Goal: Task Accomplishment & Management: Use online tool/utility

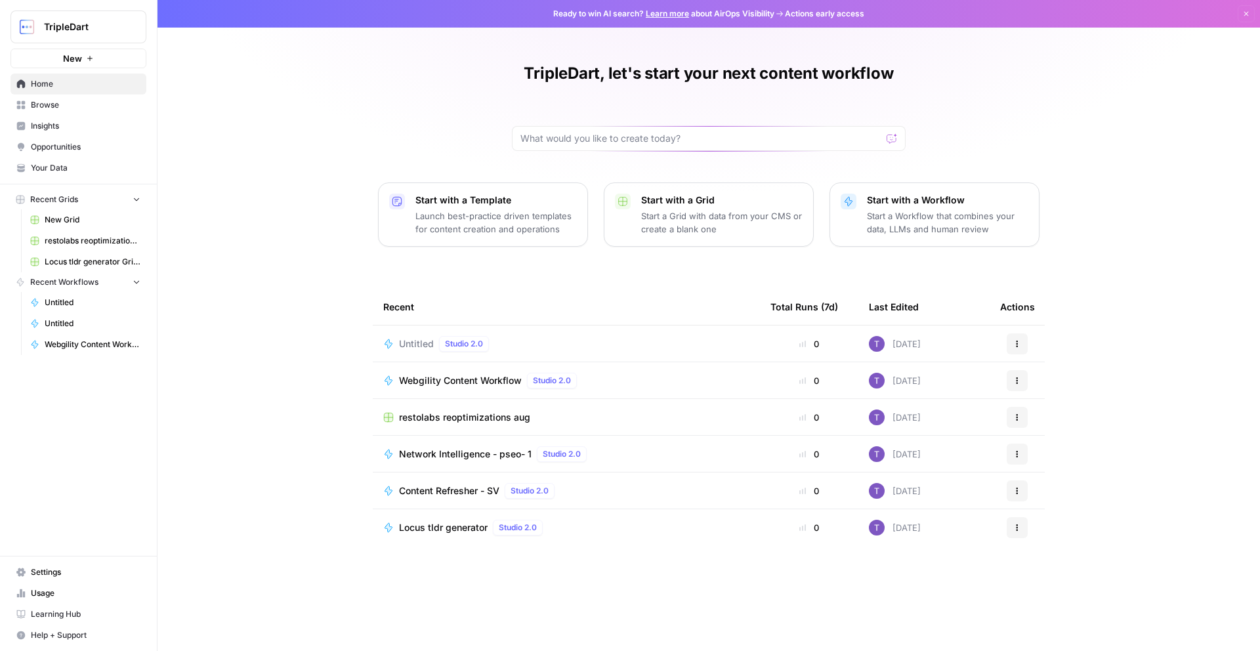
click at [71, 111] on link "Browse" at bounding box center [78, 104] width 136 height 21
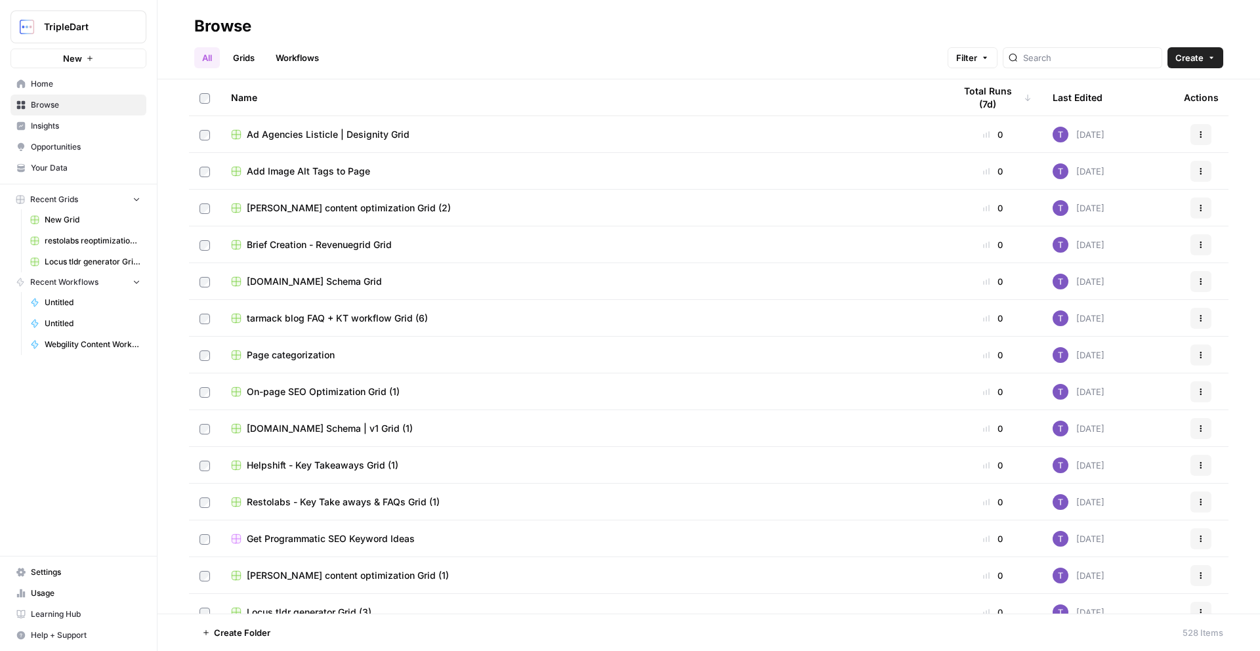
click at [304, 51] on link "Workflows" at bounding box center [297, 57] width 59 height 21
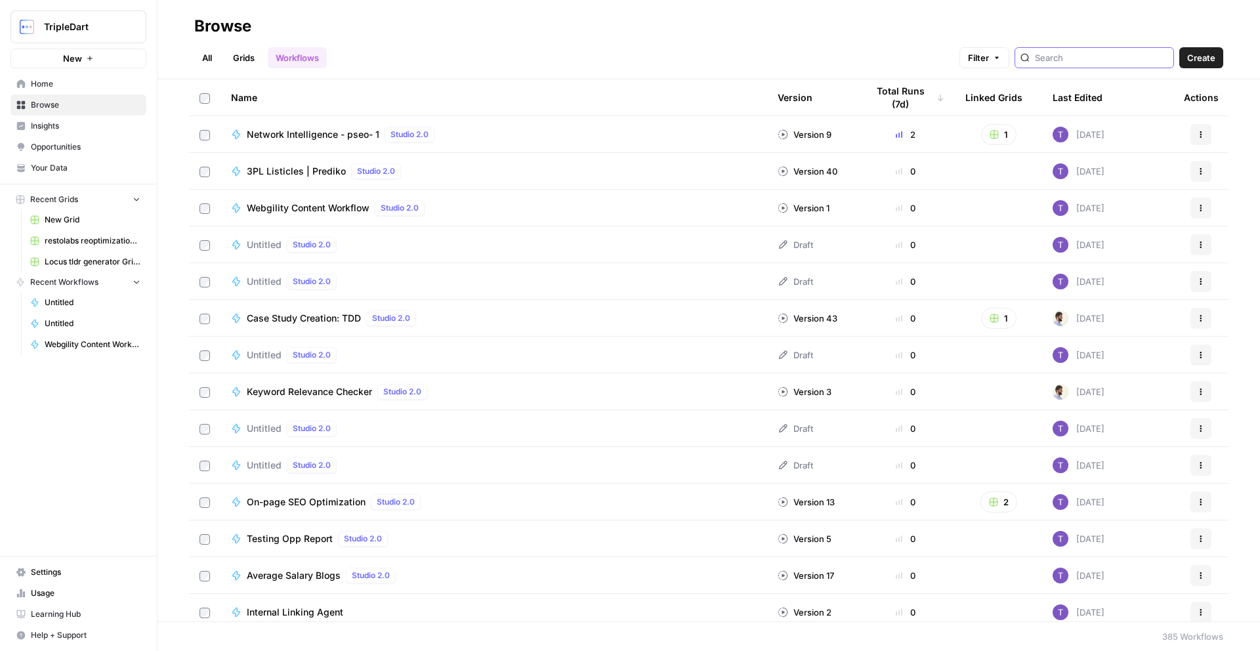
click at [1071, 59] on input "search" at bounding box center [1101, 57] width 133 height 13
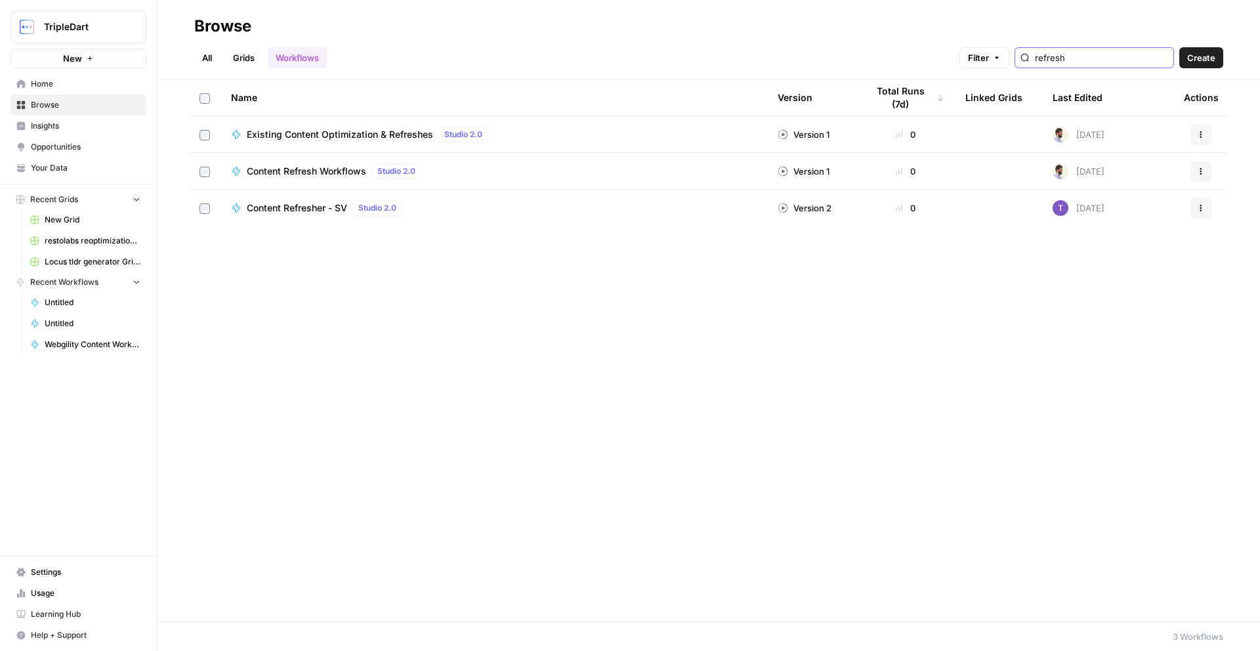
type input "refresh"
click at [327, 165] on span "Content Refresh Workflows" at bounding box center [306, 171] width 119 height 13
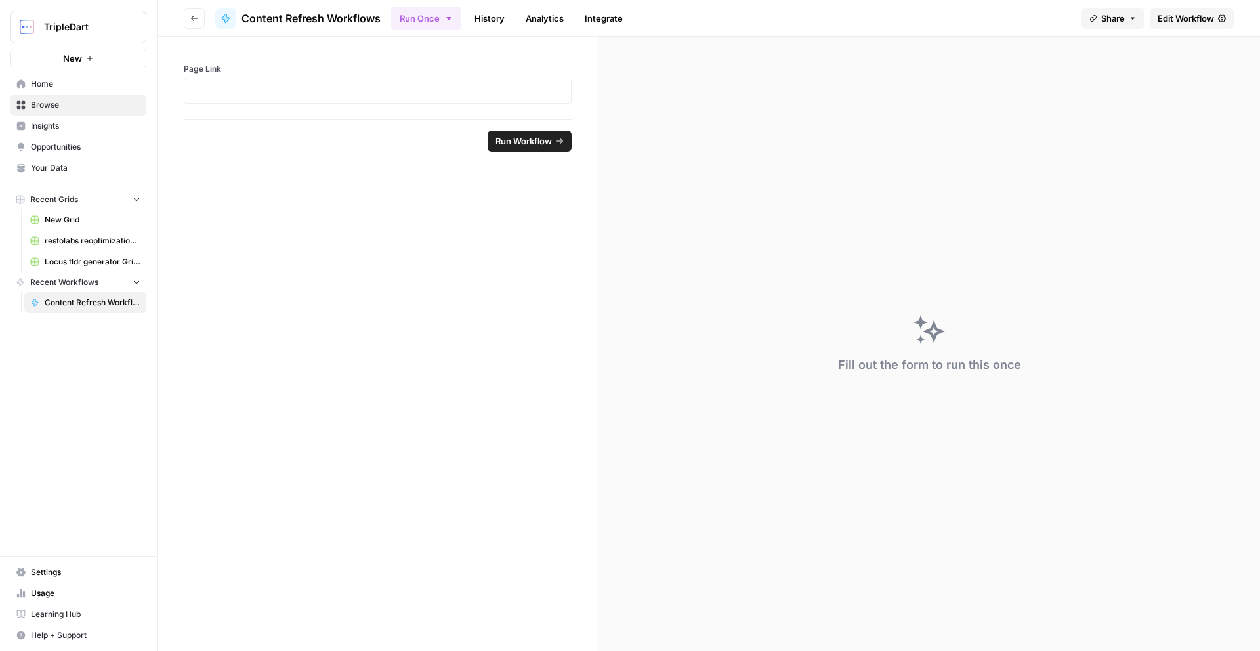
click at [463, 16] on ul "Run Once History Analytics Integrate" at bounding box center [510, 18] width 239 height 26
click at [474, 16] on link "History" at bounding box center [489, 18] width 46 height 21
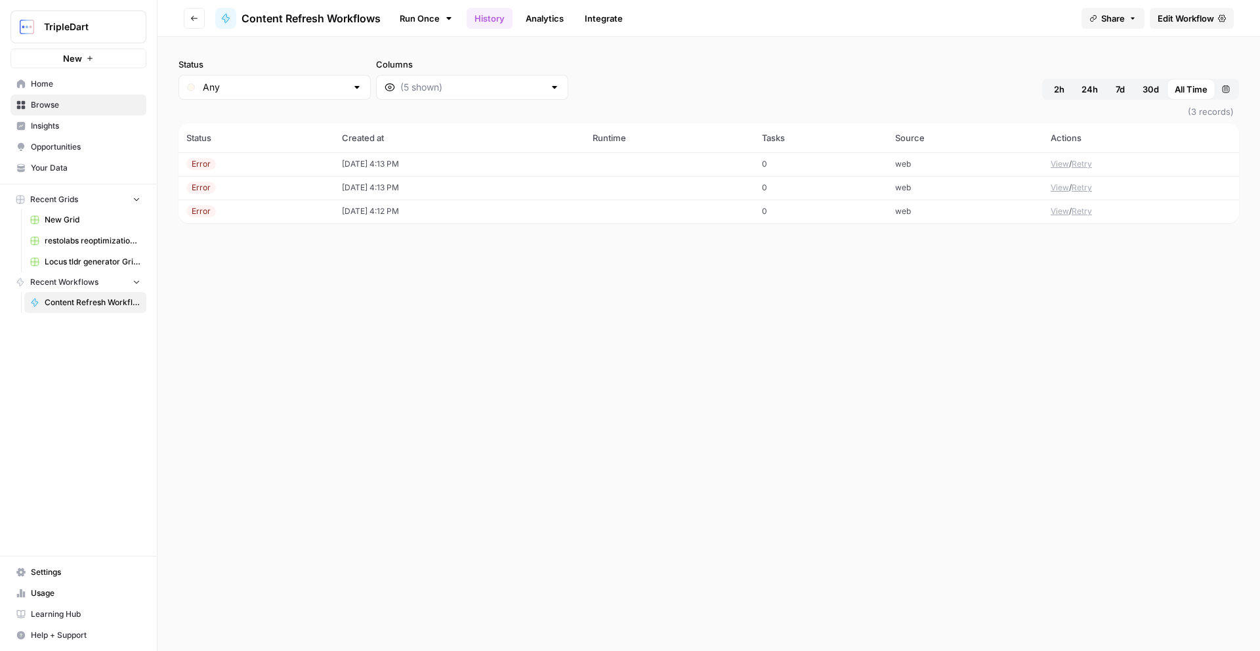
click at [185, 14] on button "Go back" at bounding box center [194, 18] width 21 height 21
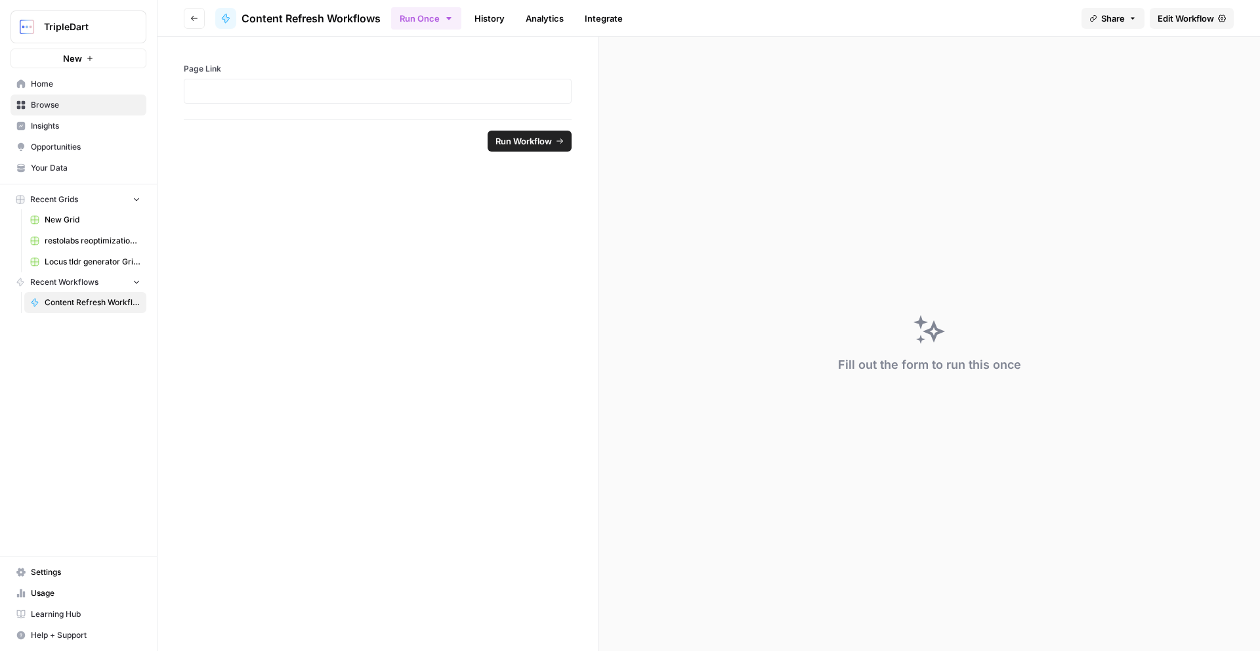
click at [186, 18] on button "Go back" at bounding box center [194, 18] width 21 height 21
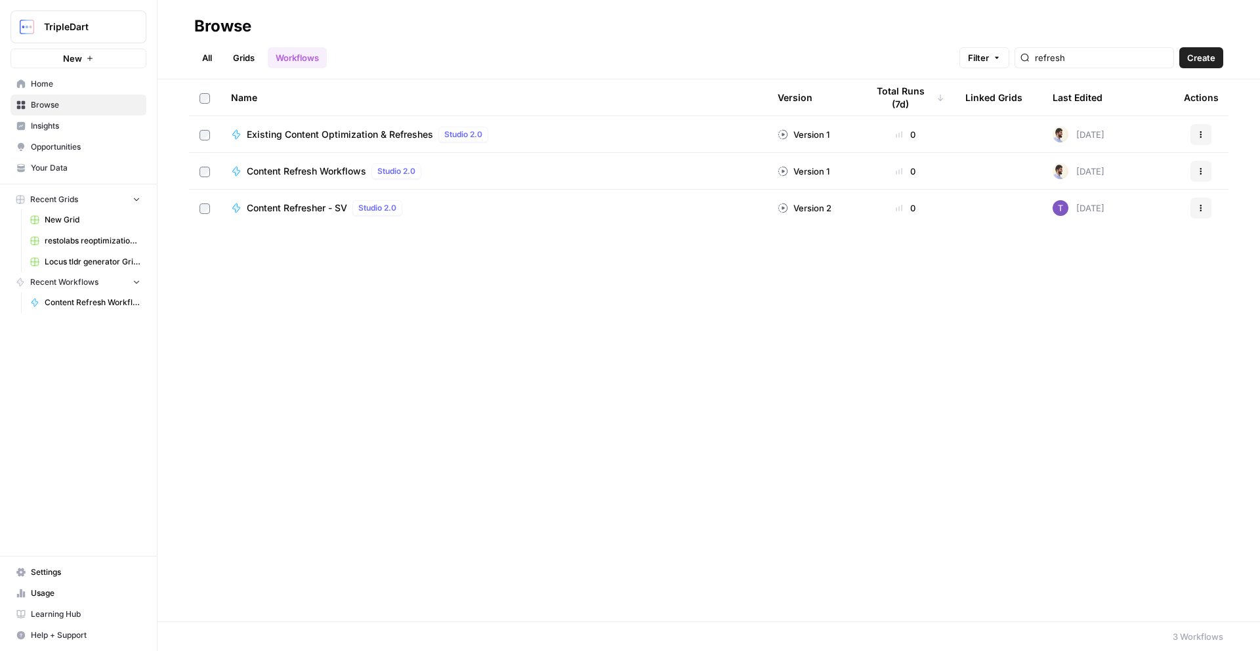
click at [268, 133] on span "Existing Content Optimization & Refreshes" at bounding box center [340, 134] width 186 height 13
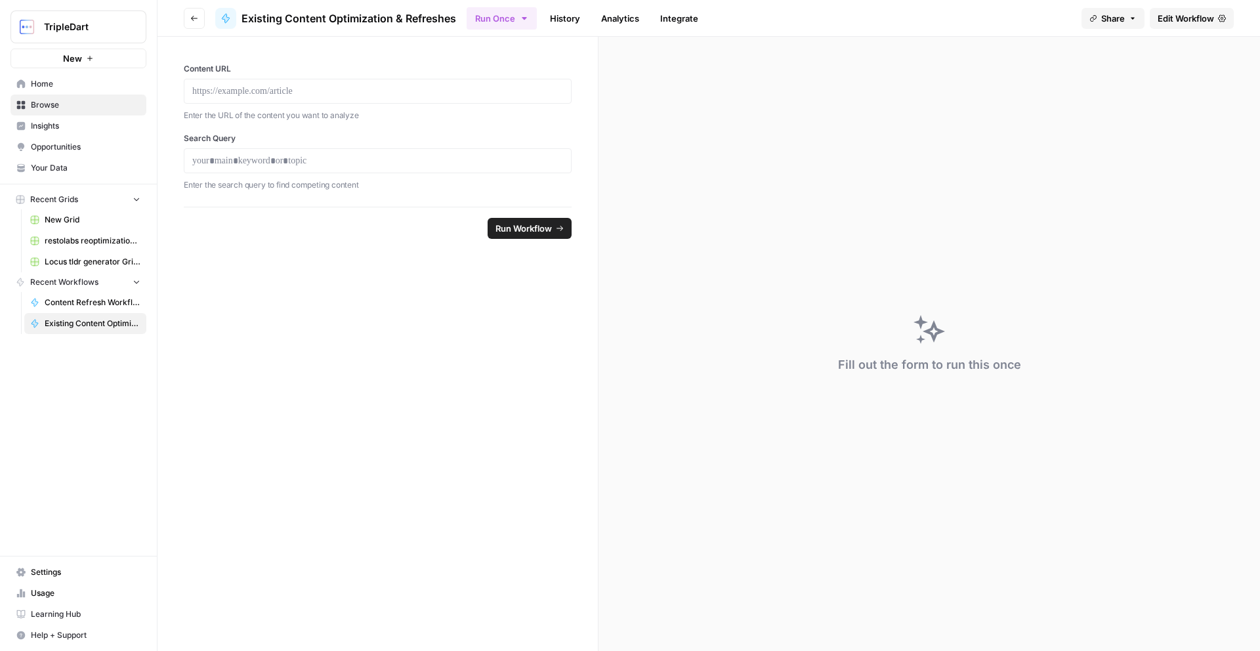
click at [562, 22] on link "History" at bounding box center [565, 18] width 46 height 21
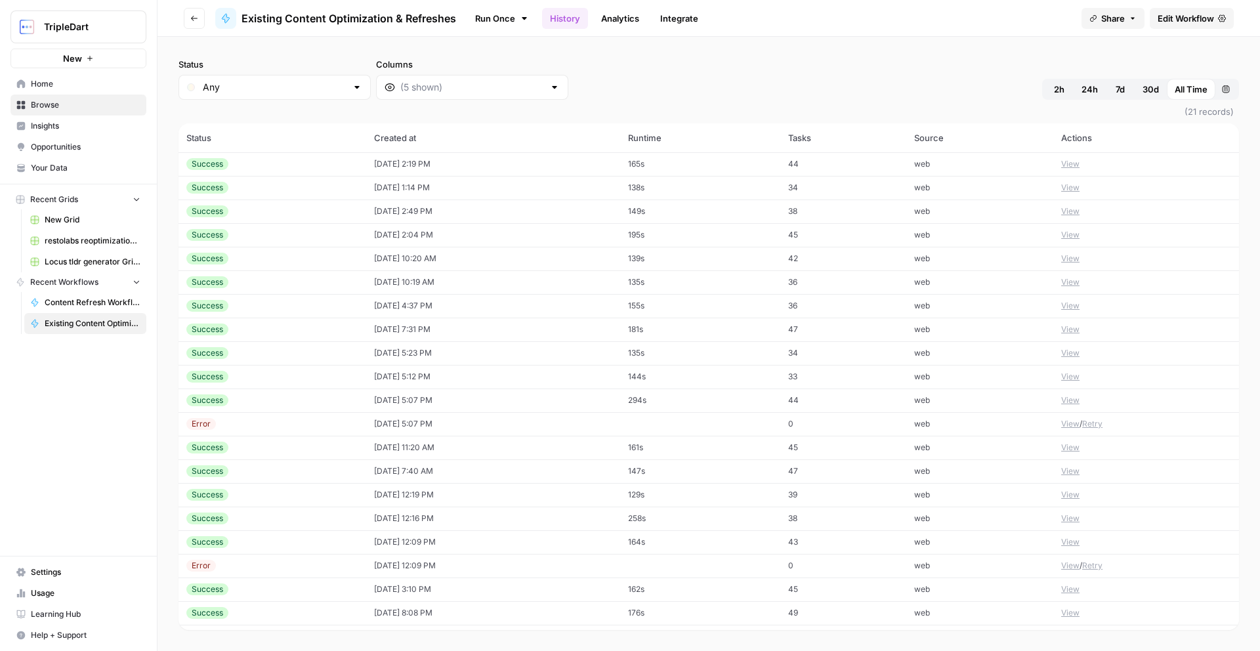
click at [1197, 22] on span "Edit Workflow" at bounding box center [1185, 18] width 56 height 13
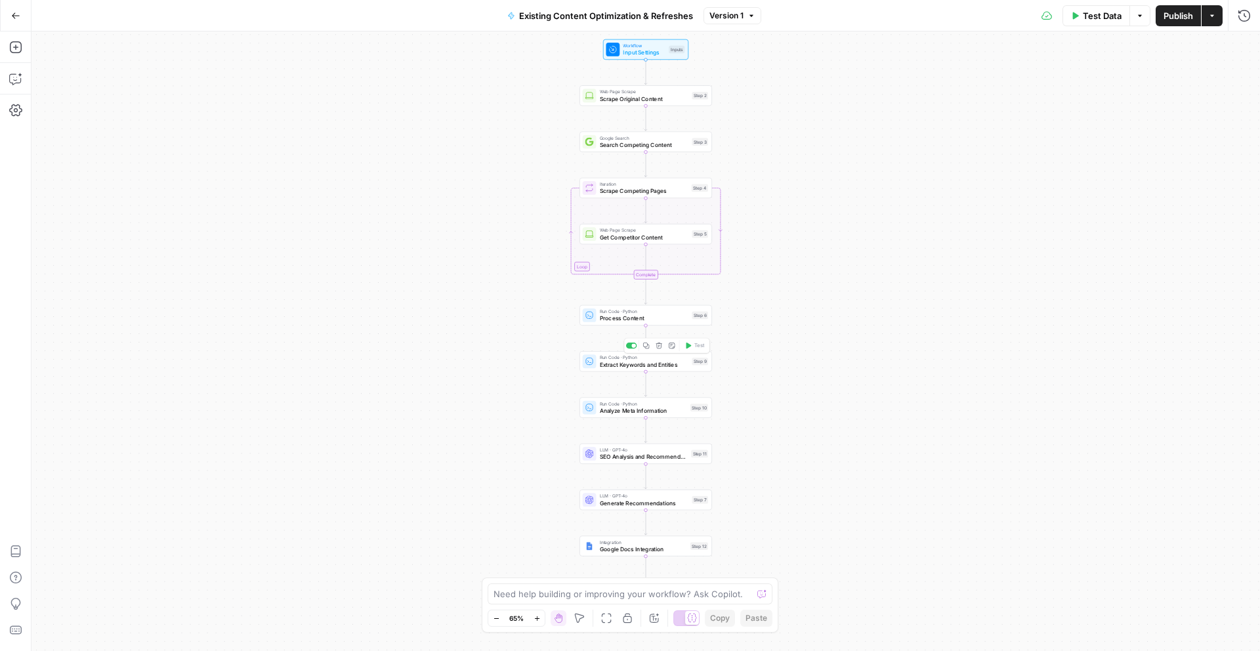
click at [625, 364] on span "Extract Keywords and Entities" at bounding box center [644, 364] width 89 height 9
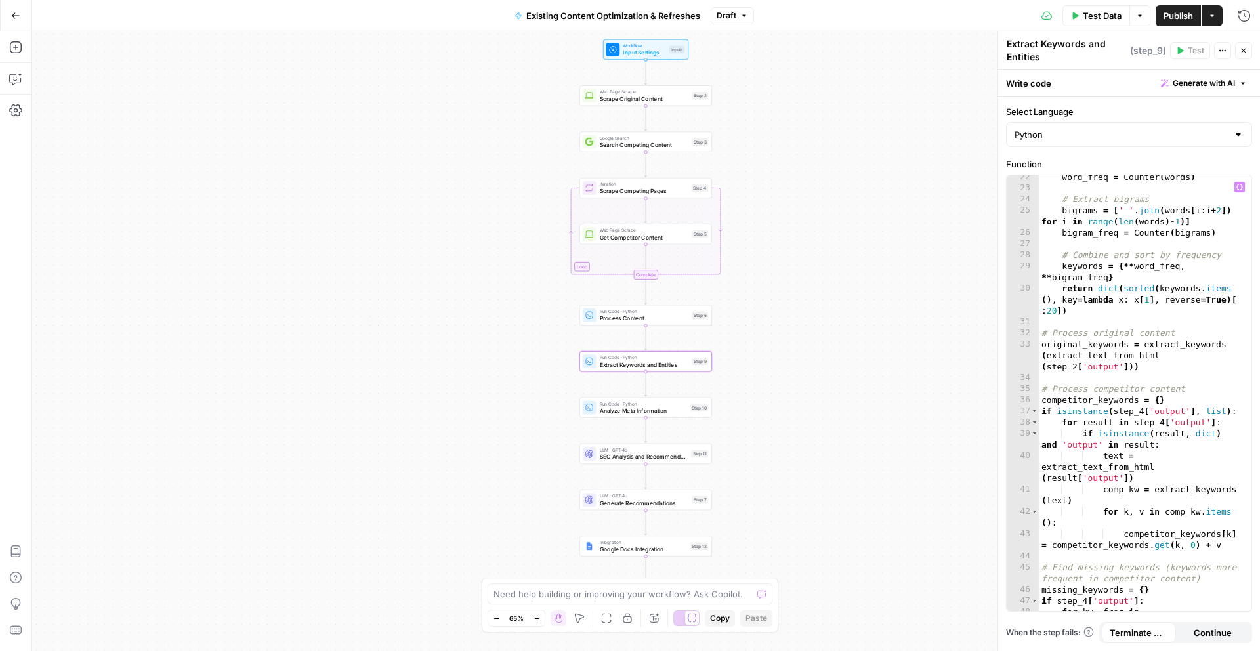
scroll to position [568, 0]
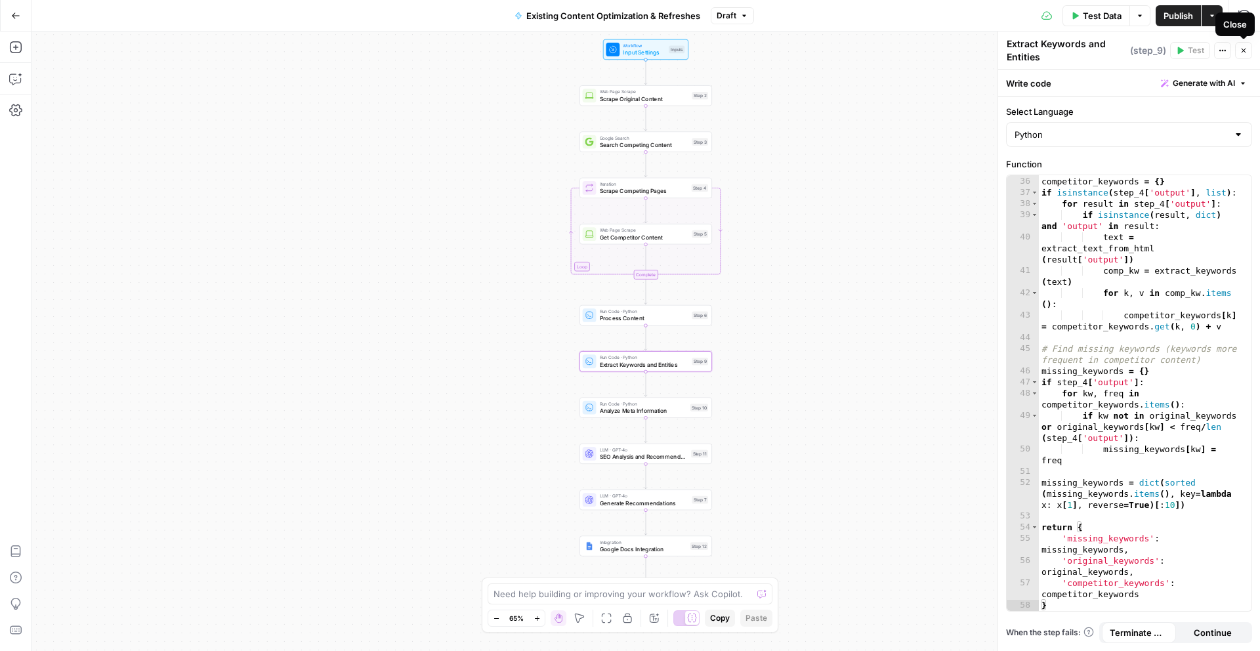
click at [1238, 47] on button "Close" at bounding box center [1243, 50] width 17 height 17
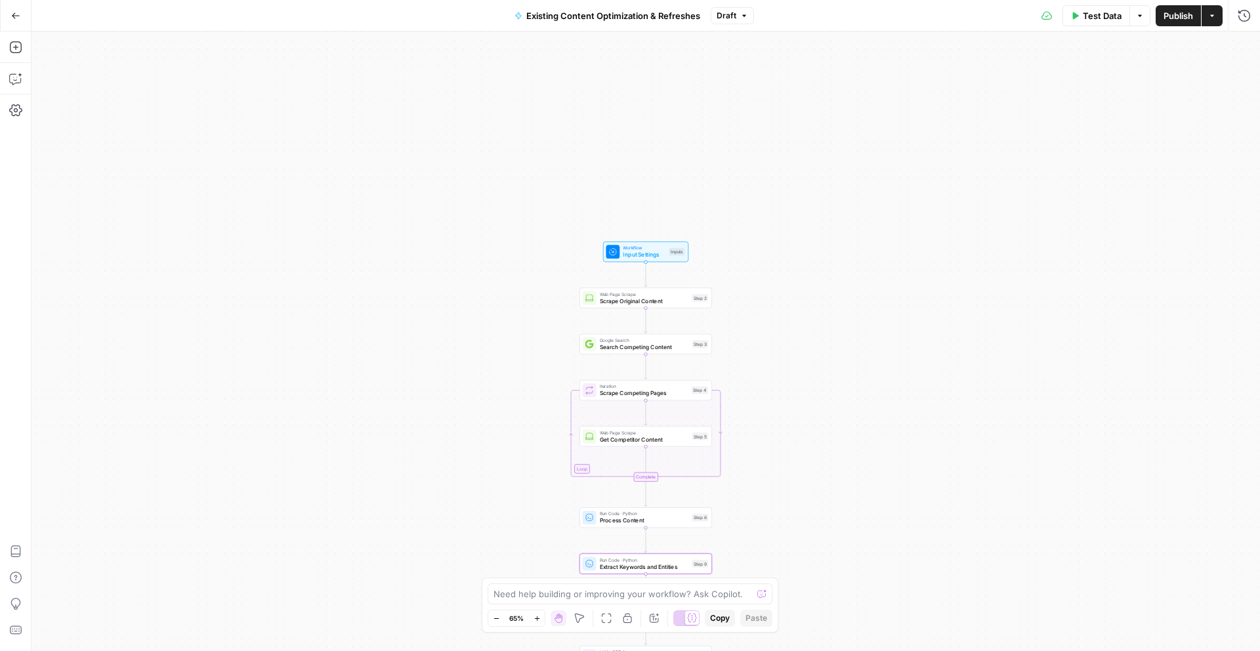
click at [20, 19] on button "Go Back" at bounding box center [16, 16] width 24 height 24
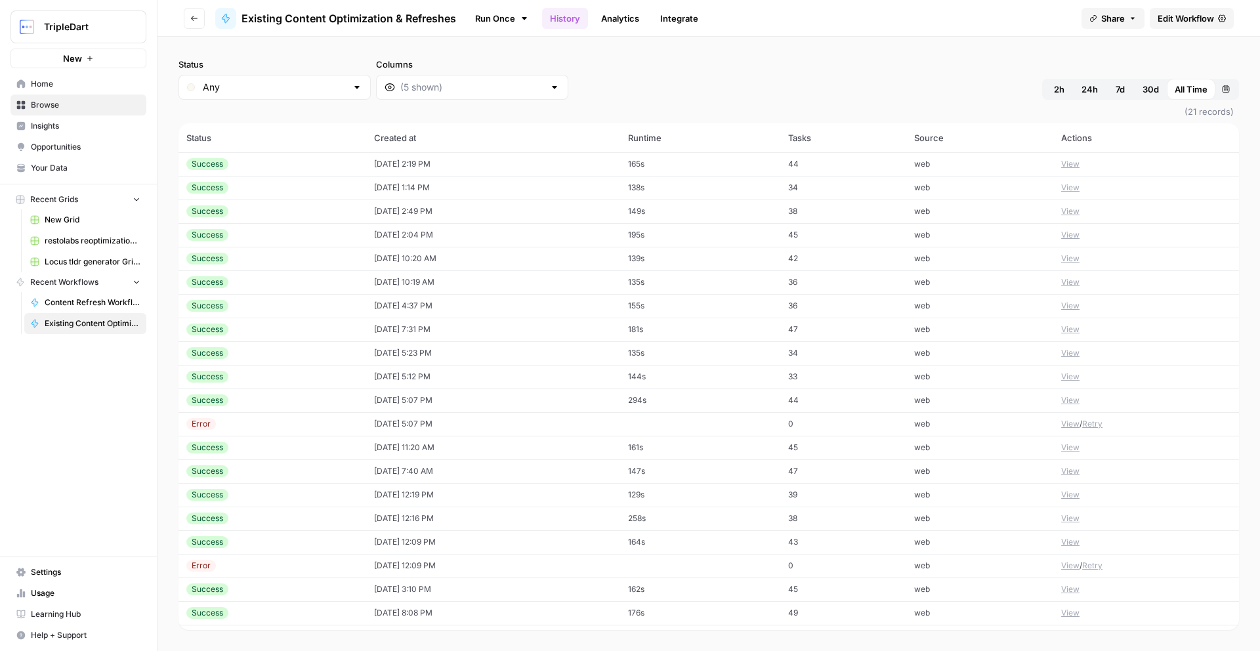
click at [272, 190] on div "Success" at bounding box center [272, 188] width 172 height 12
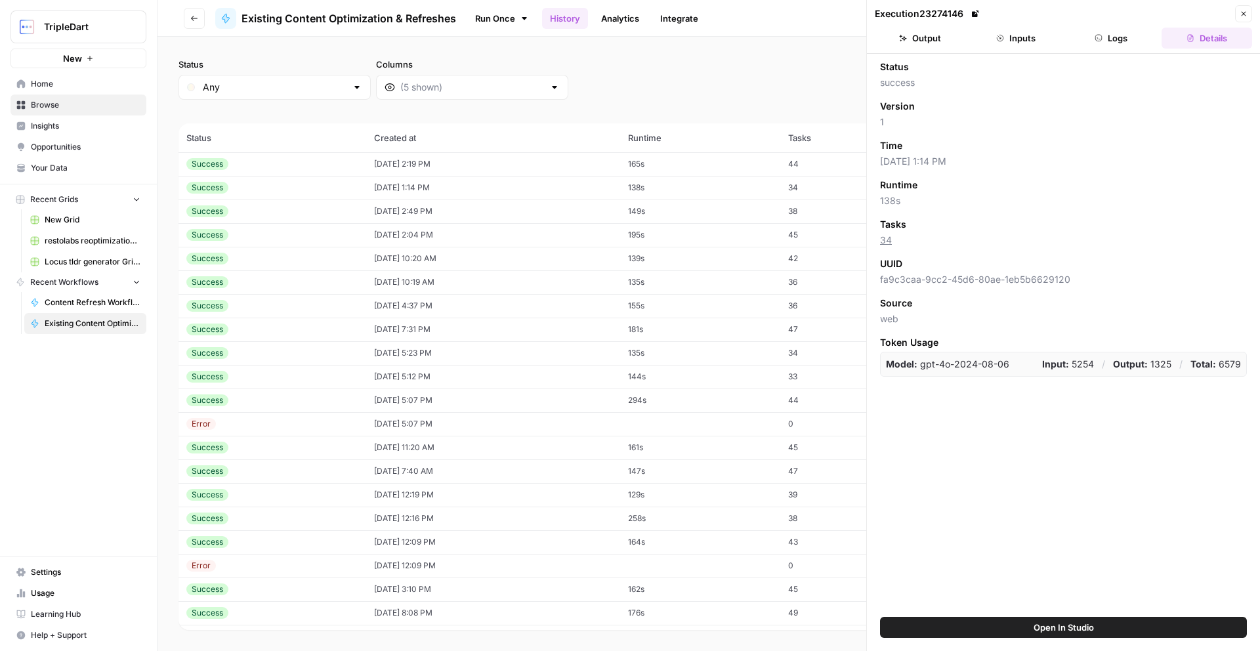
click at [1104, 44] on button "Logs" at bounding box center [1111, 38] width 91 height 21
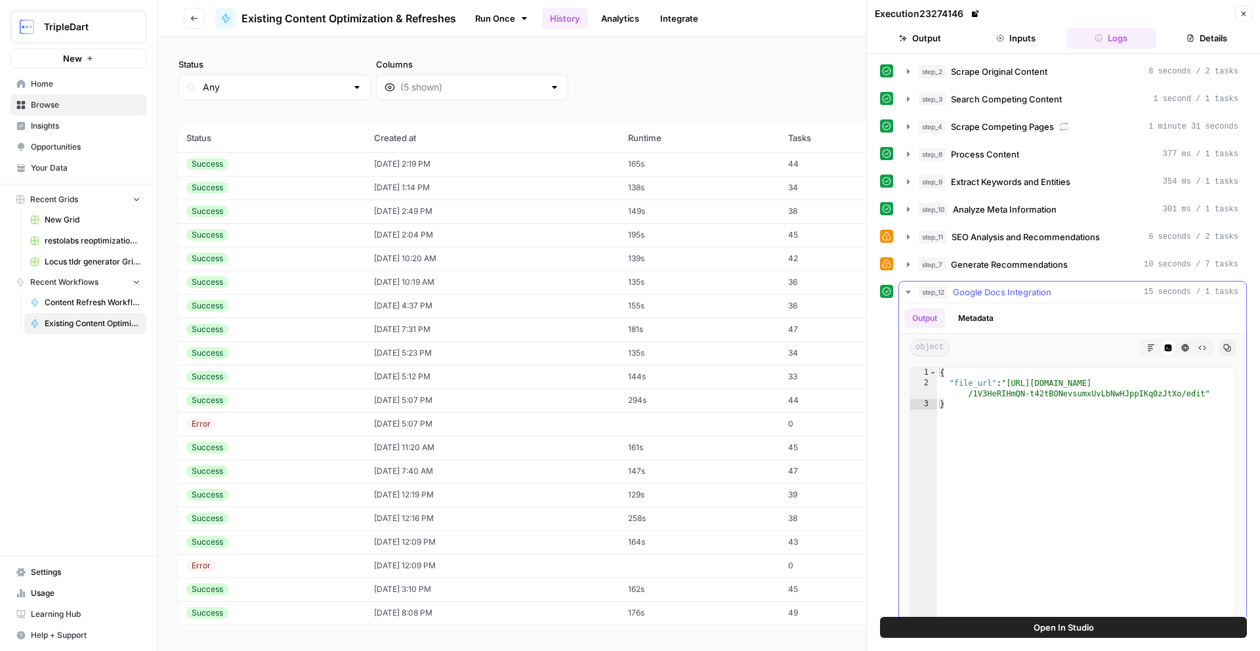
type textarea "**********"
drag, startPoint x: 1204, startPoint y: 394, endPoint x: 1012, endPoint y: 382, distance: 193.2
click at [1012, 382] on div "{ "file_url" : "[URL][DOMAIN_NAME] /1V3HeRIHmQN-t42tBONevsumxUvLbNwHJppIKq0zJtX…" at bounding box center [1086, 506] width 298 height 279
click at [1244, 17] on icon "button" at bounding box center [1243, 14] width 8 height 8
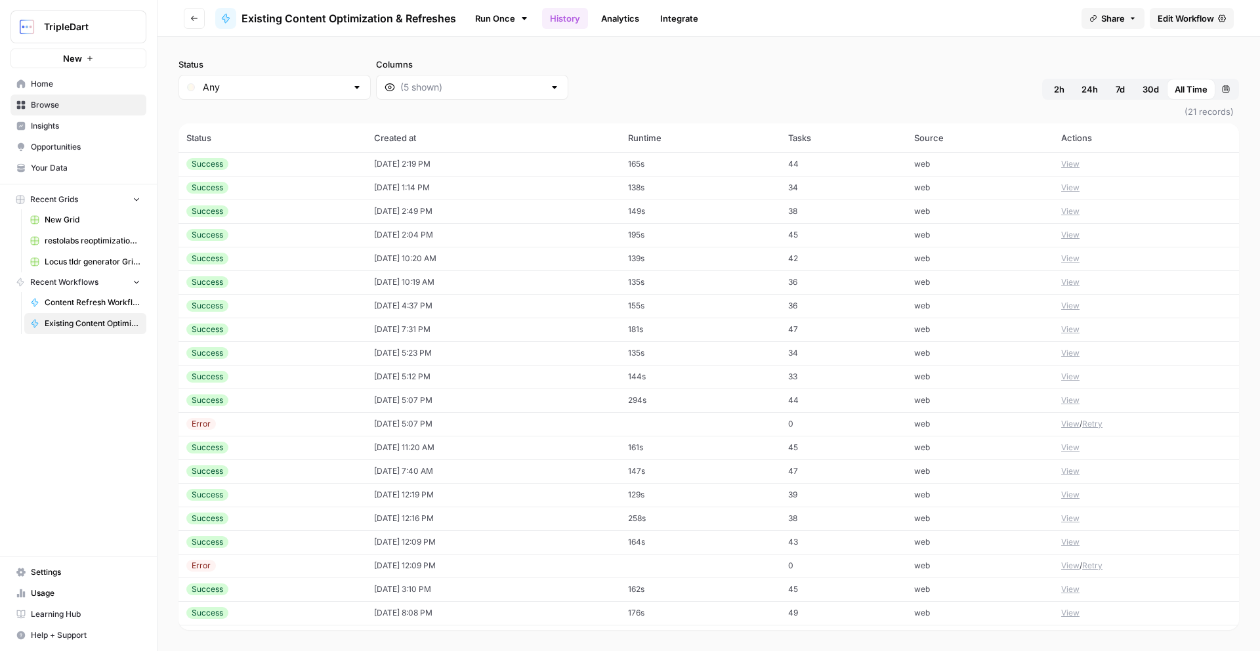
click at [228, 366] on td "Success" at bounding box center [272, 377] width 188 height 24
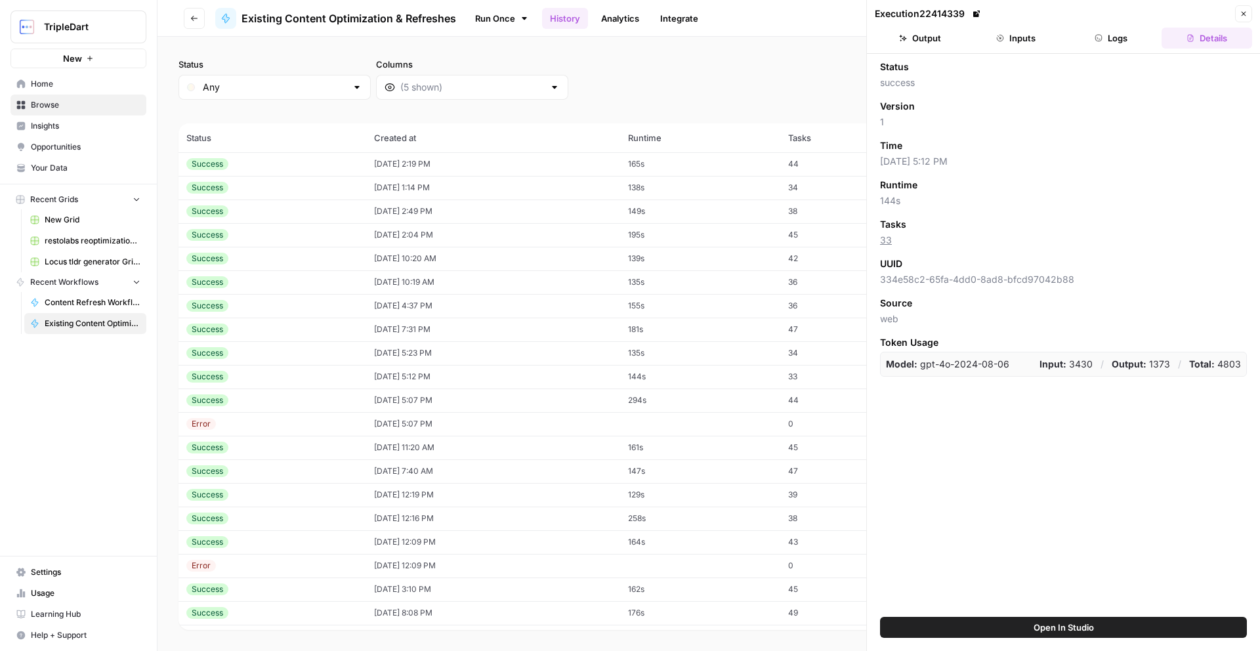
click at [1120, 41] on button "Logs" at bounding box center [1111, 38] width 91 height 21
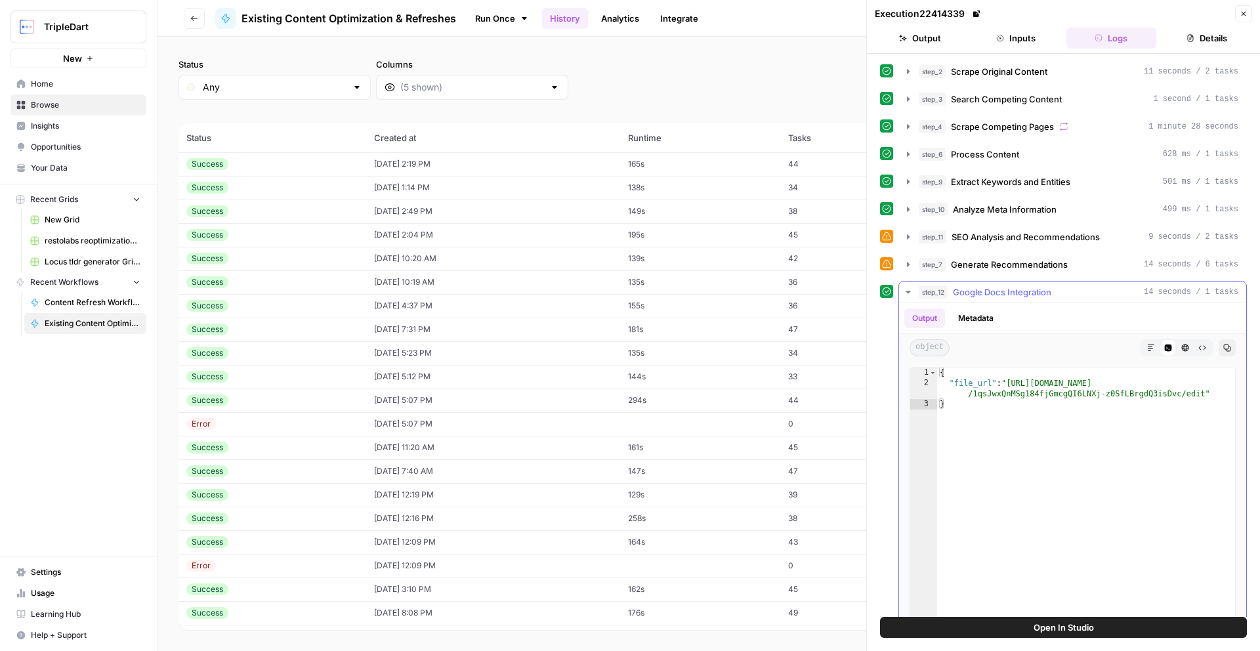
type textarea "**********"
drag, startPoint x: 1204, startPoint y: 394, endPoint x: 1034, endPoint y: 391, distance: 169.9
click at [1011, 384] on div "{ "file_url" : "[URL][DOMAIN_NAME] /1qsJwxQnMSg184fjGmcgQI6LNXj-z0SfLBrgdQ3isDv…" at bounding box center [1086, 506] width 298 height 279
